Goal: Task Accomplishment & Management: Use online tool/utility

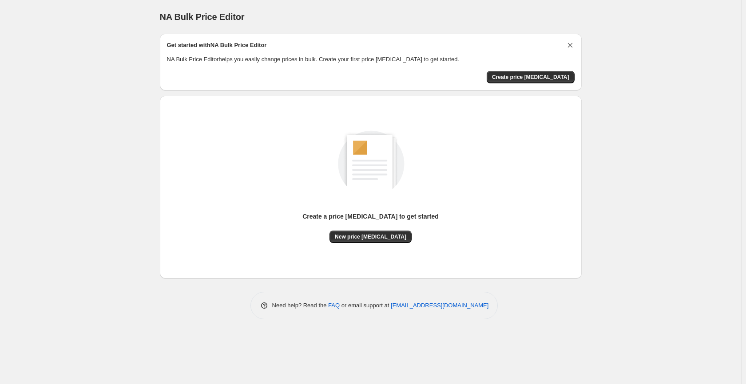
click at [572, 42] on icon "Dismiss card" at bounding box center [570, 45] width 9 height 9
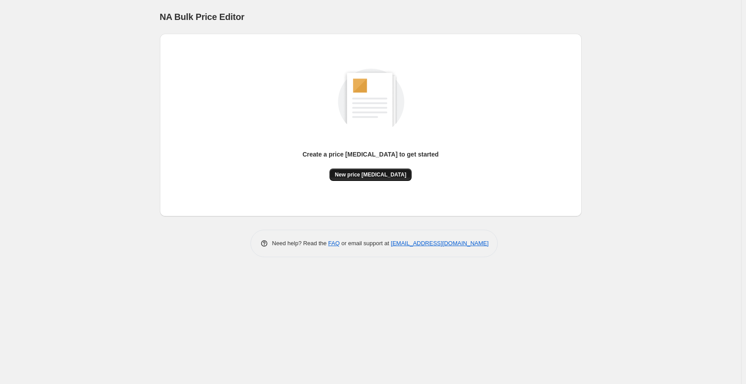
click at [385, 170] on button "New price change job" at bounding box center [370, 175] width 82 height 12
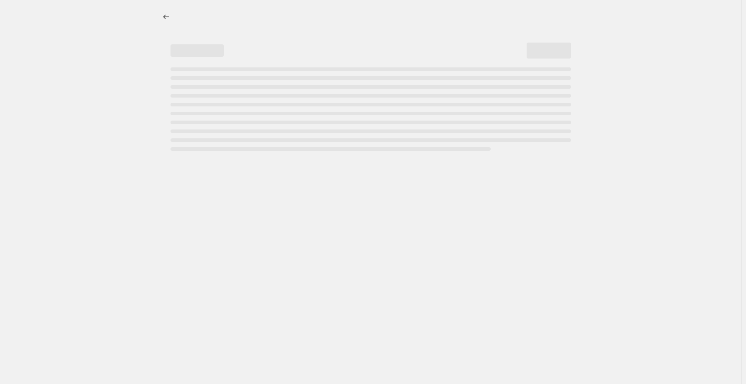
select select "percentage"
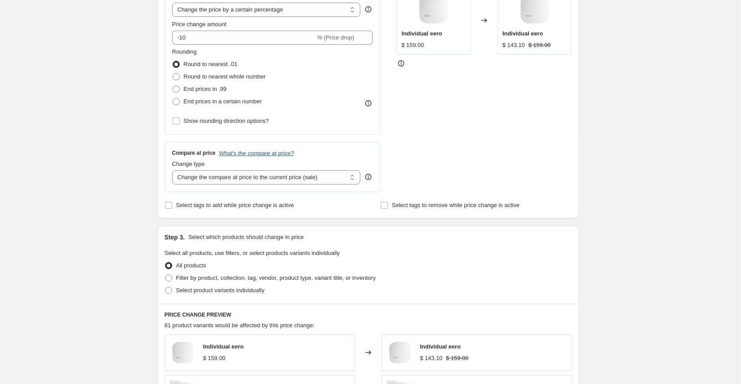
scroll to position [166, 0]
